Goal: Find specific page/section: Find specific page/section

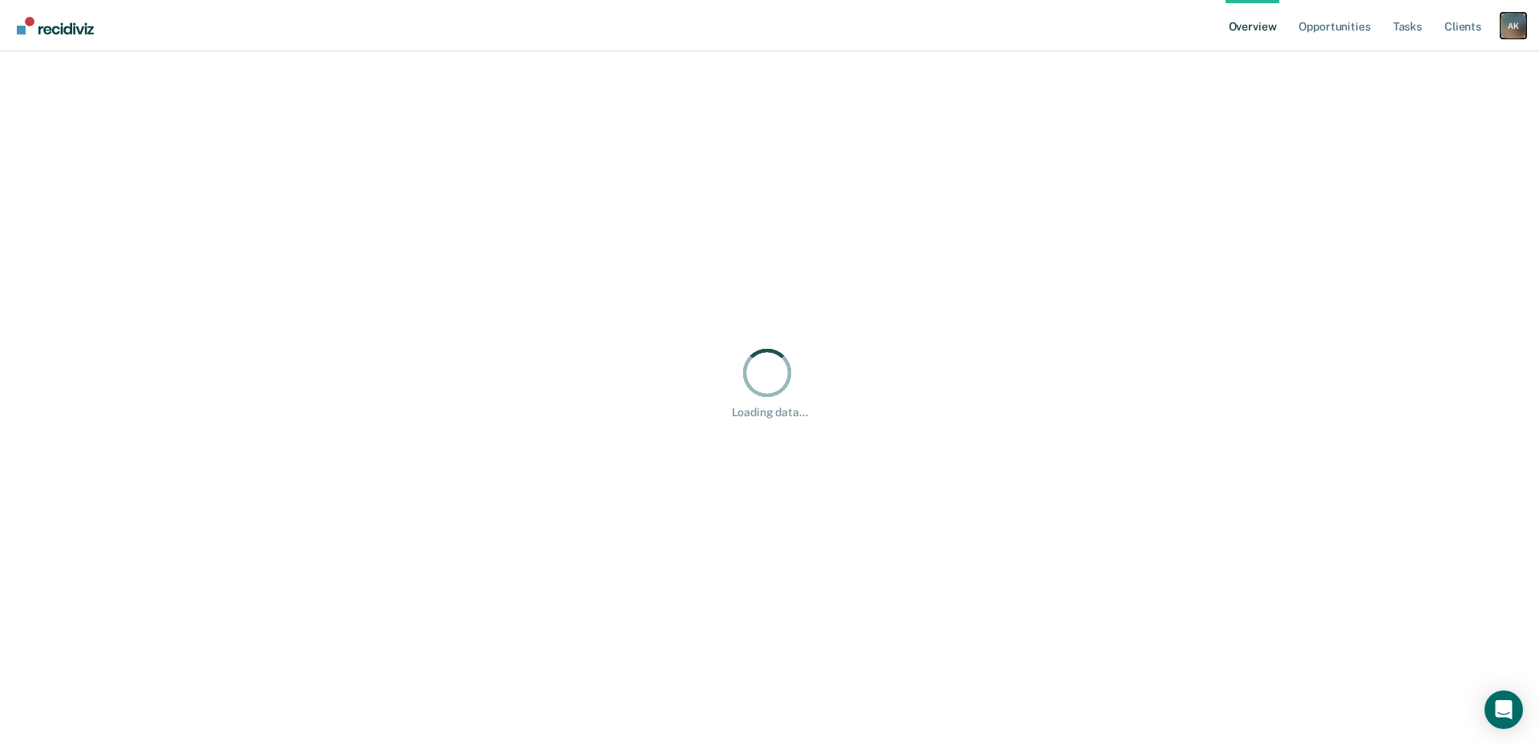
click at [1513, 19] on div "A K" at bounding box center [1513, 26] width 26 height 26
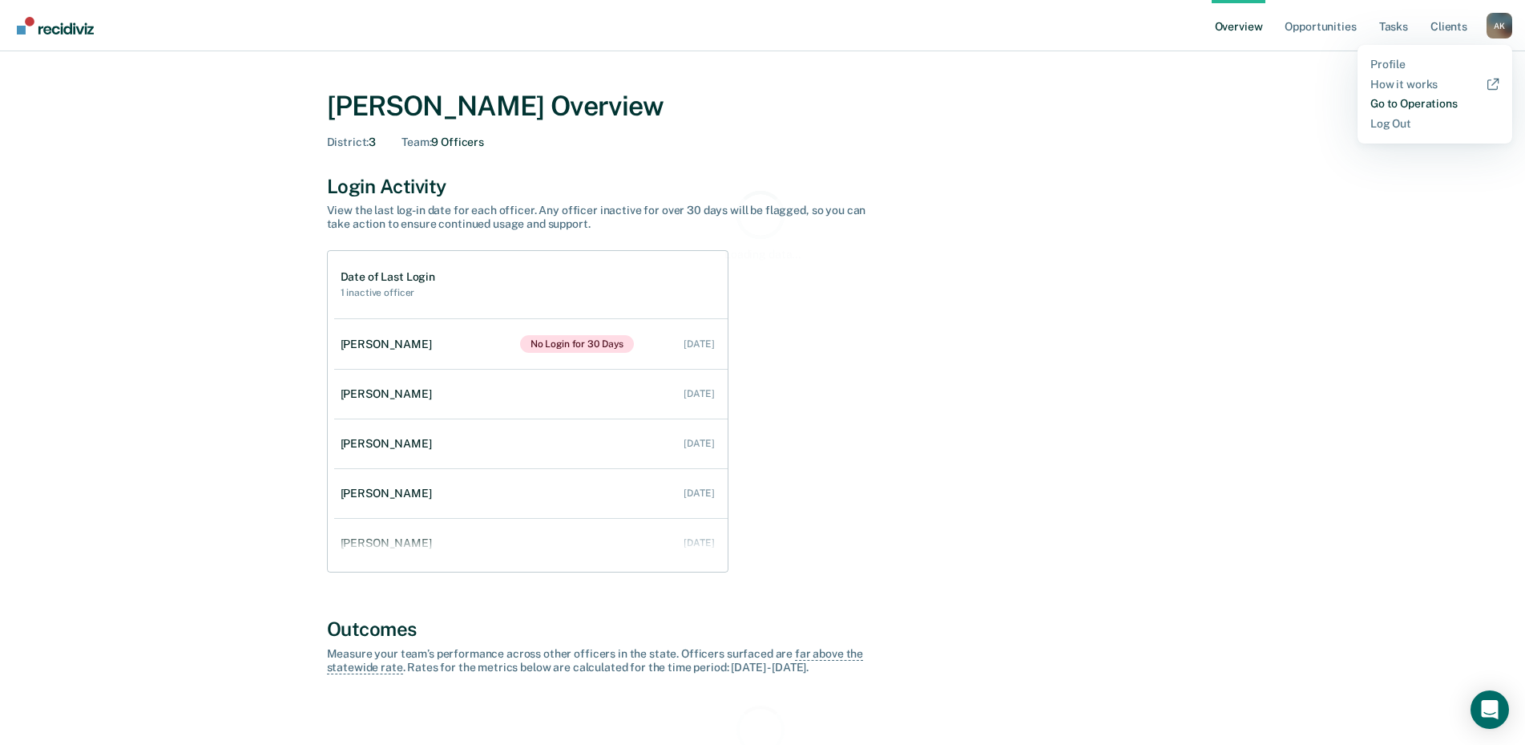
click at [1437, 104] on link "Go to Operations" at bounding box center [1434, 104] width 129 height 14
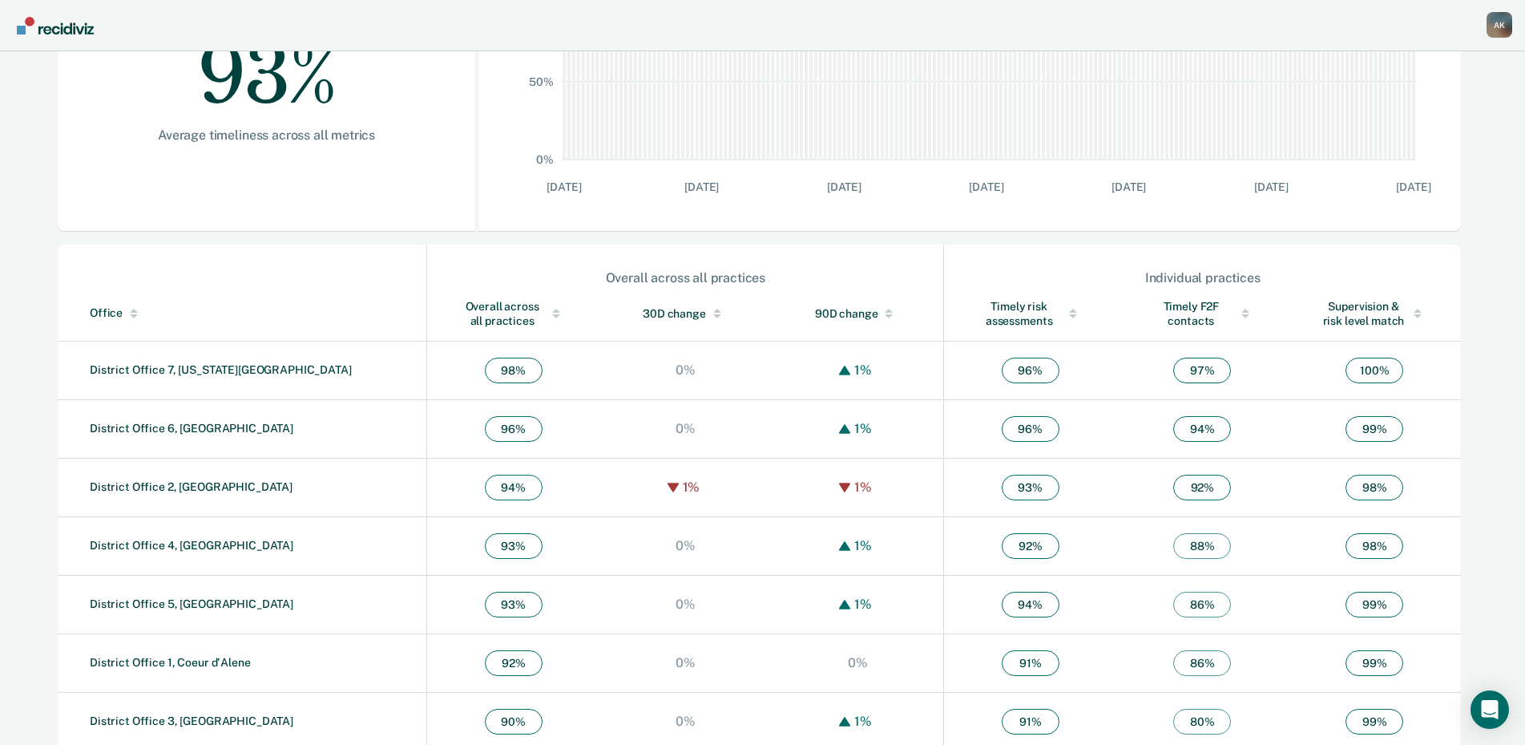
scroll to position [373, 0]
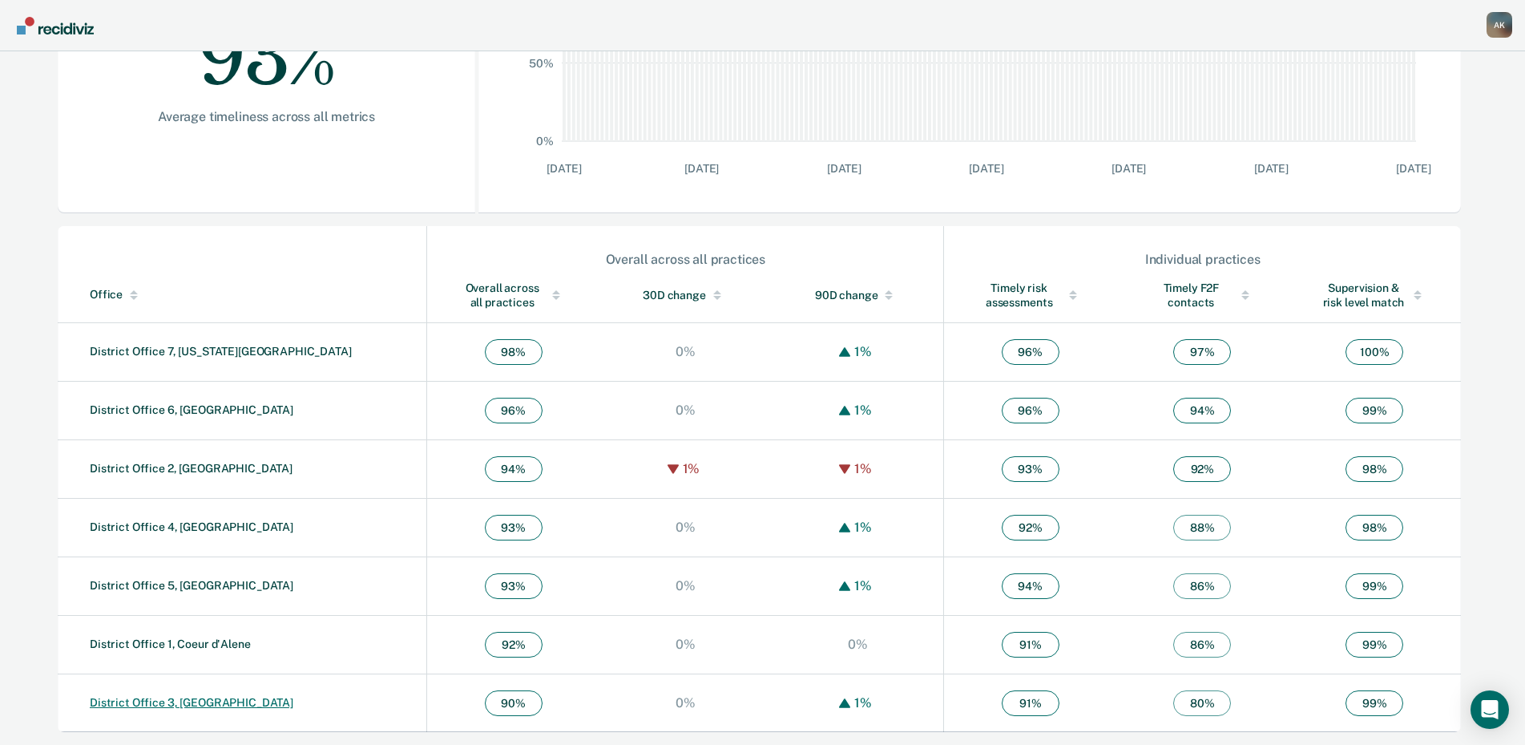
click at [176, 702] on link "District Office 3, [GEOGRAPHIC_DATA]" at bounding box center [192, 702] width 204 height 13
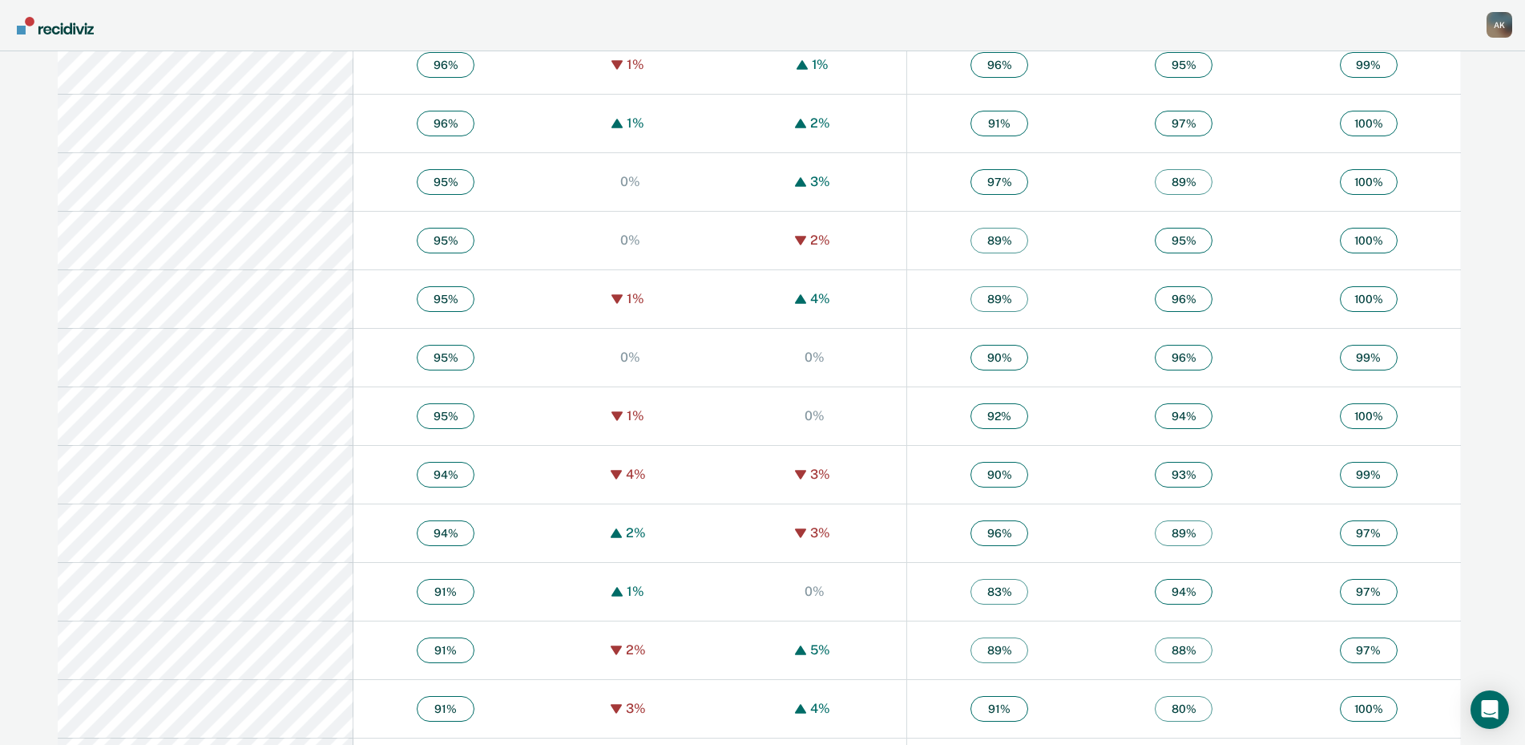
scroll to position [1526, 0]
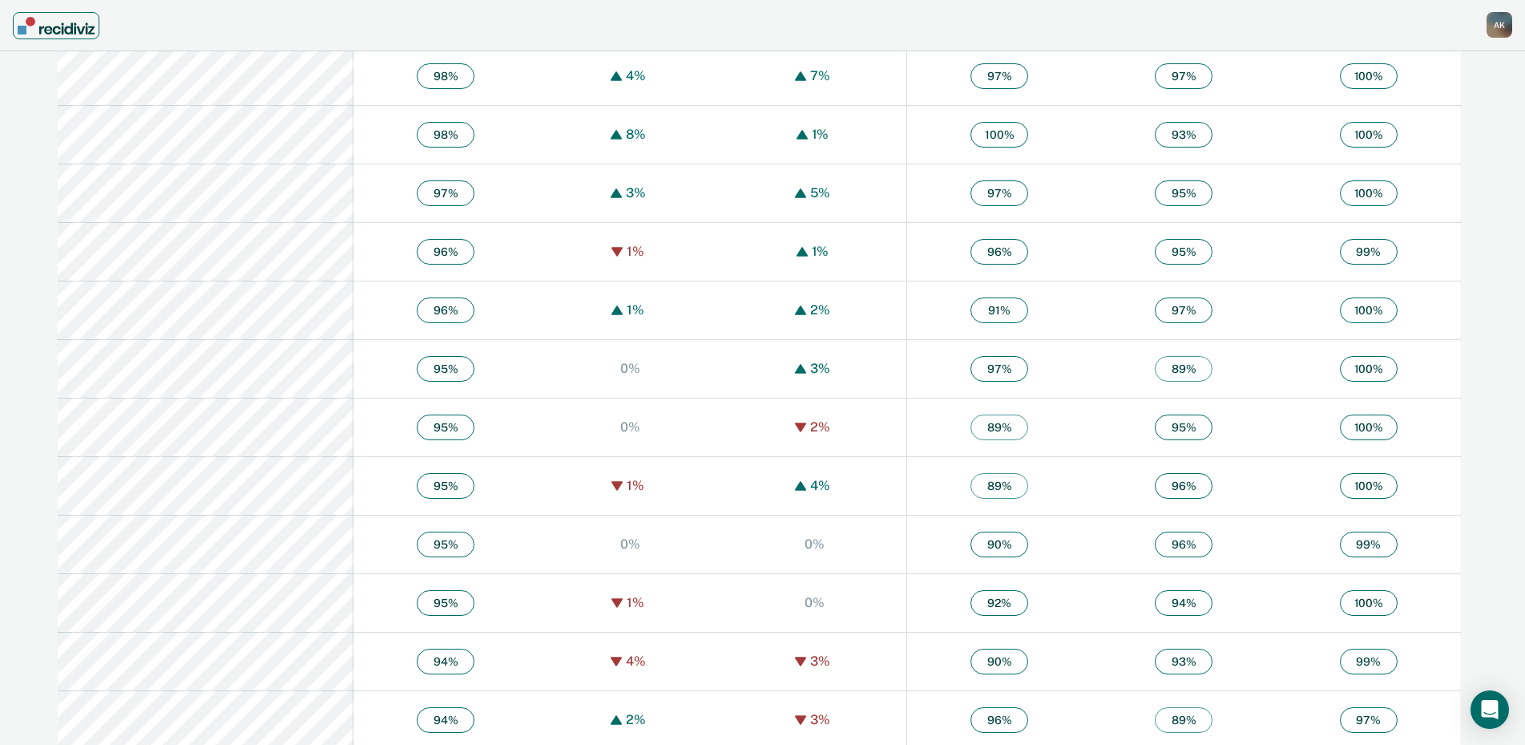
scroll to position [373, 0]
